Goal: Find specific page/section: Find specific page/section

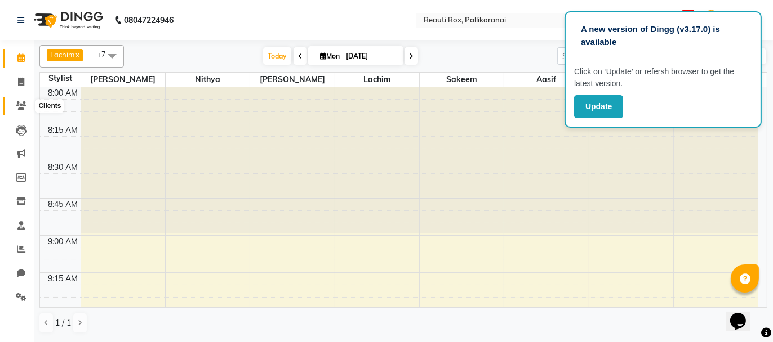
click at [20, 105] on icon at bounding box center [21, 105] width 11 height 8
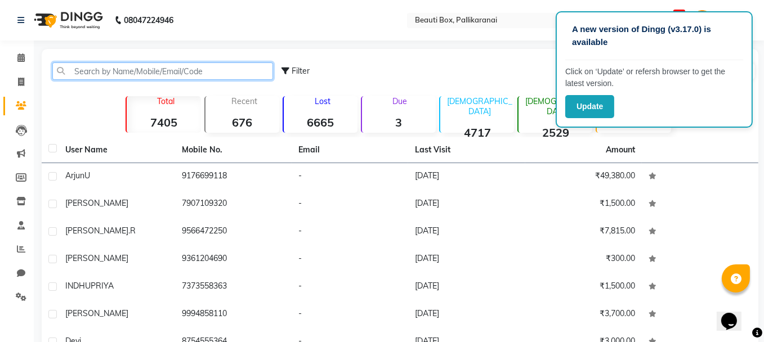
click at [180, 72] on input "text" at bounding box center [162, 71] width 221 height 17
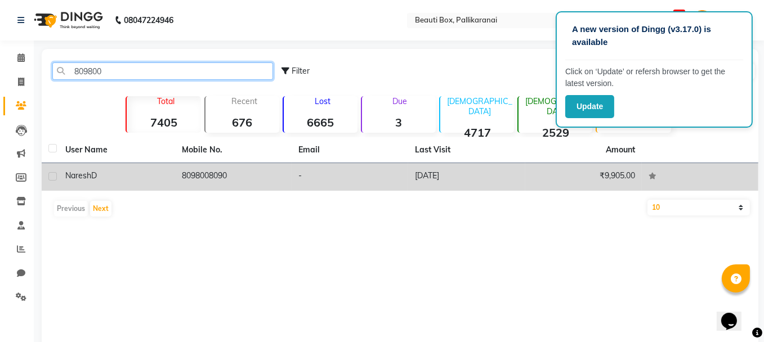
type input "809800"
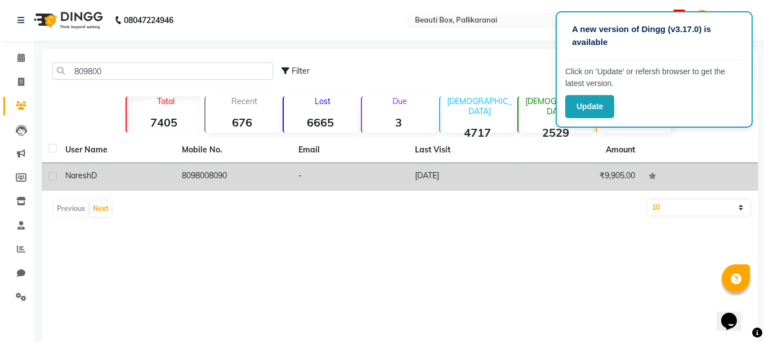
click at [108, 178] on div "[PERSON_NAME]" at bounding box center [116, 176] width 103 height 12
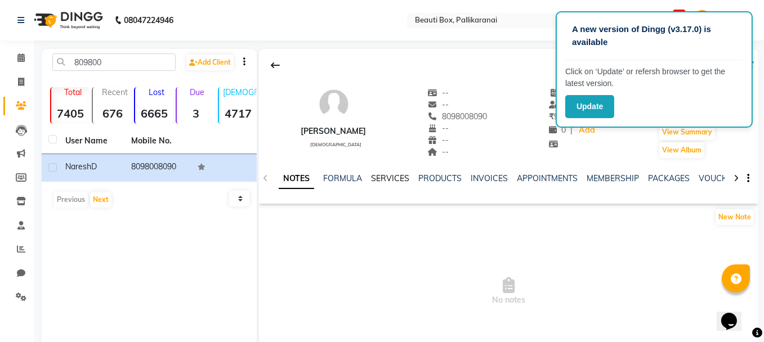
click at [383, 179] on link "SERVICES" at bounding box center [390, 178] width 38 height 10
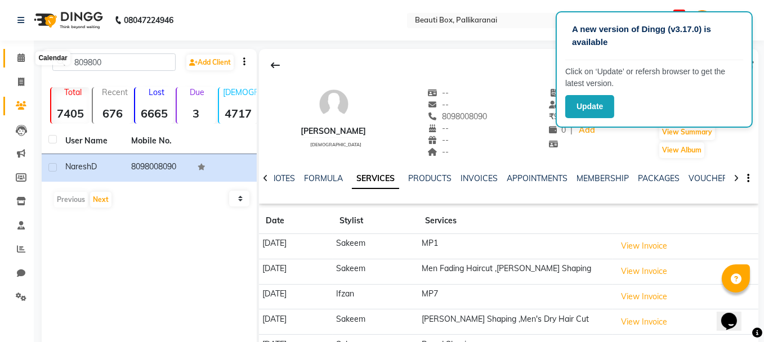
click at [21, 55] on icon at bounding box center [20, 57] width 7 height 8
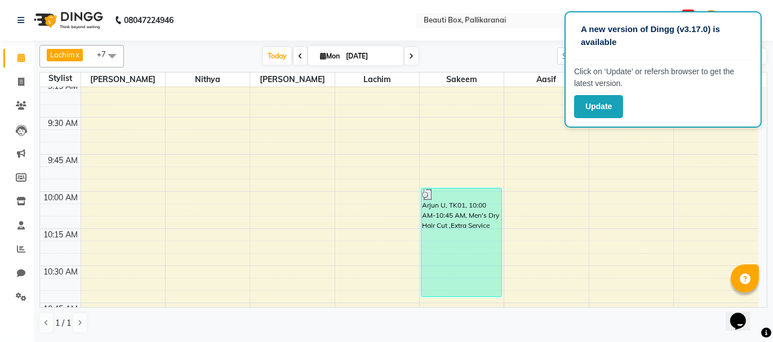
scroll to position [386, 0]
